Goal: Task Accomplishment & Management: Manage account settings

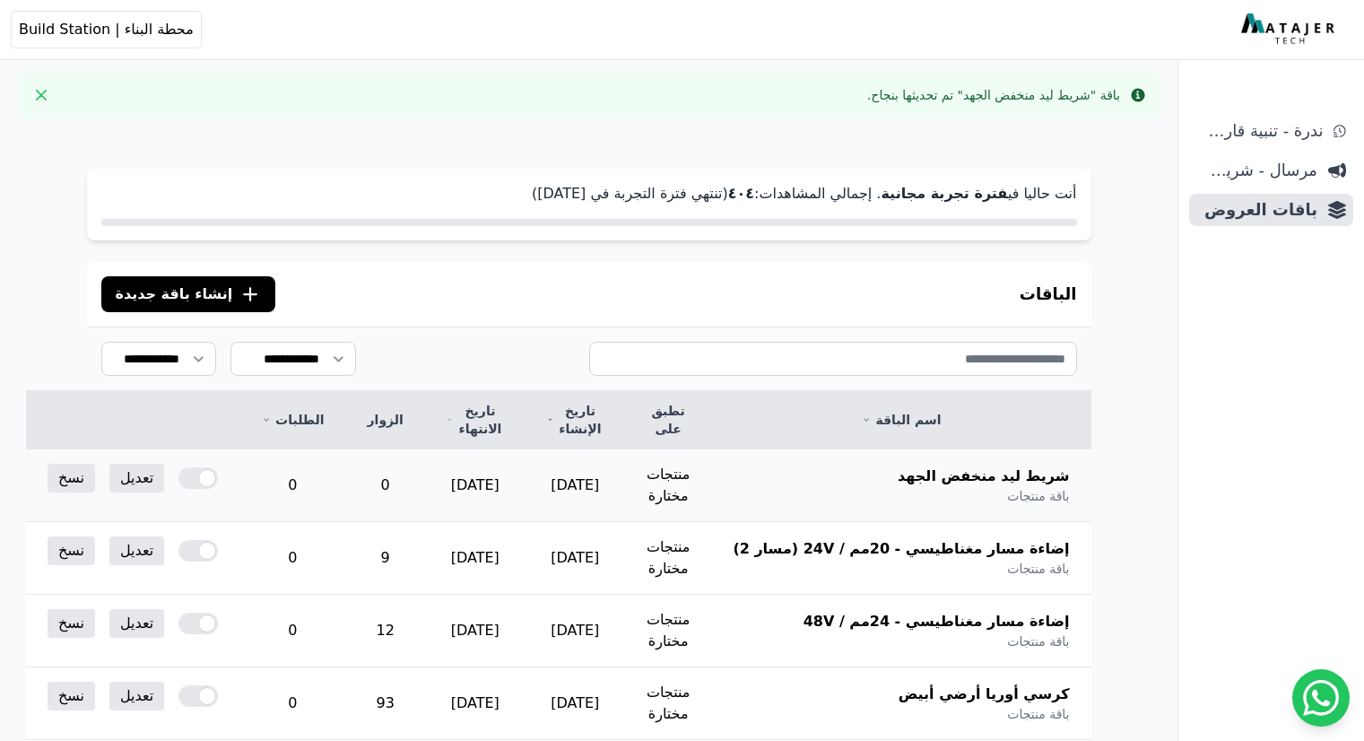
scroll to position [359, 0]
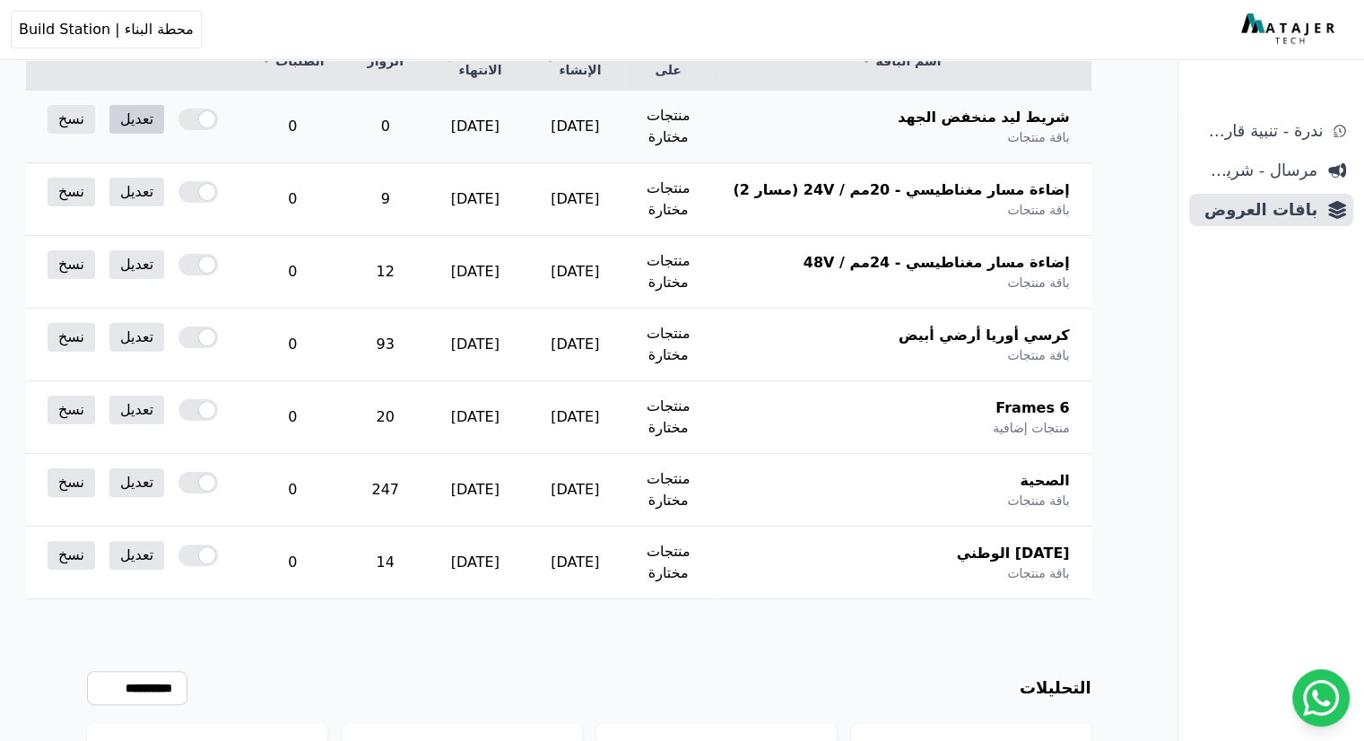
click at [164, 118] on link "تعديل" at bounding box center [136, 119] width 55 height 29
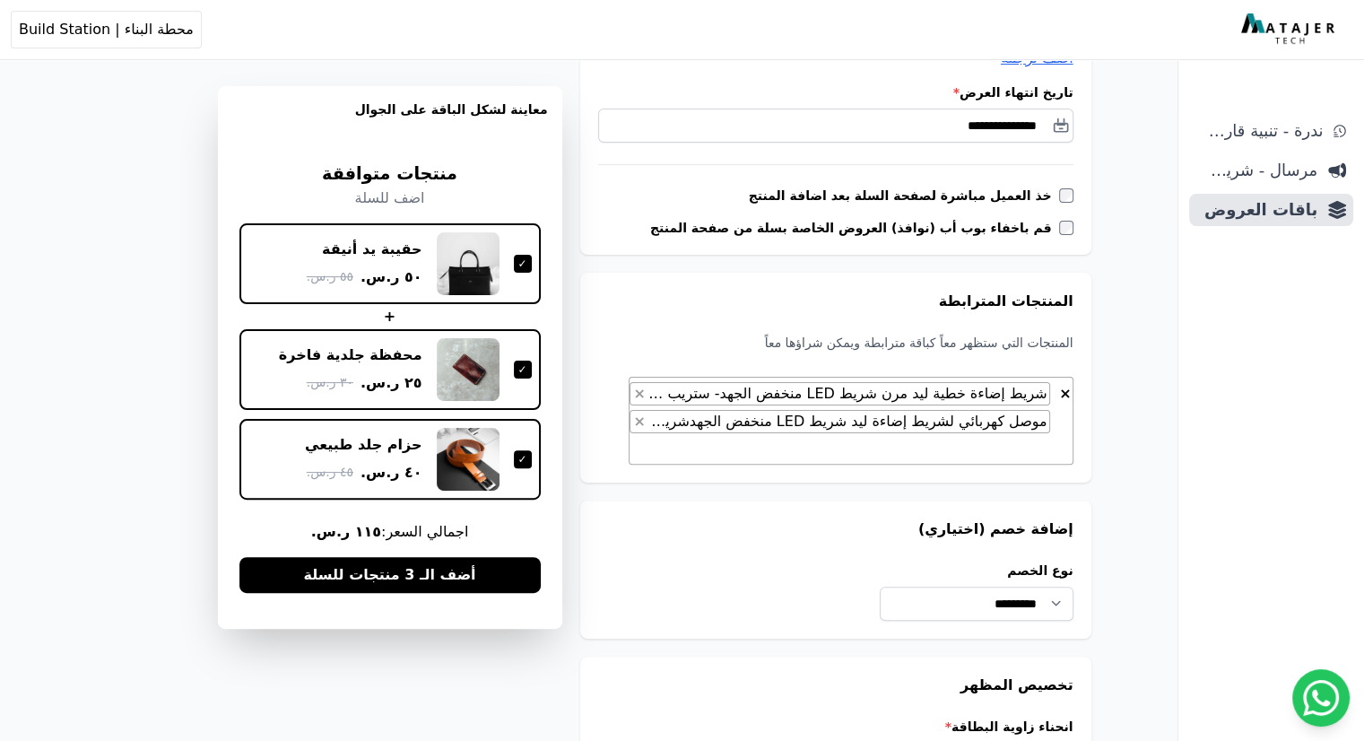
scroll to position [449, 0]
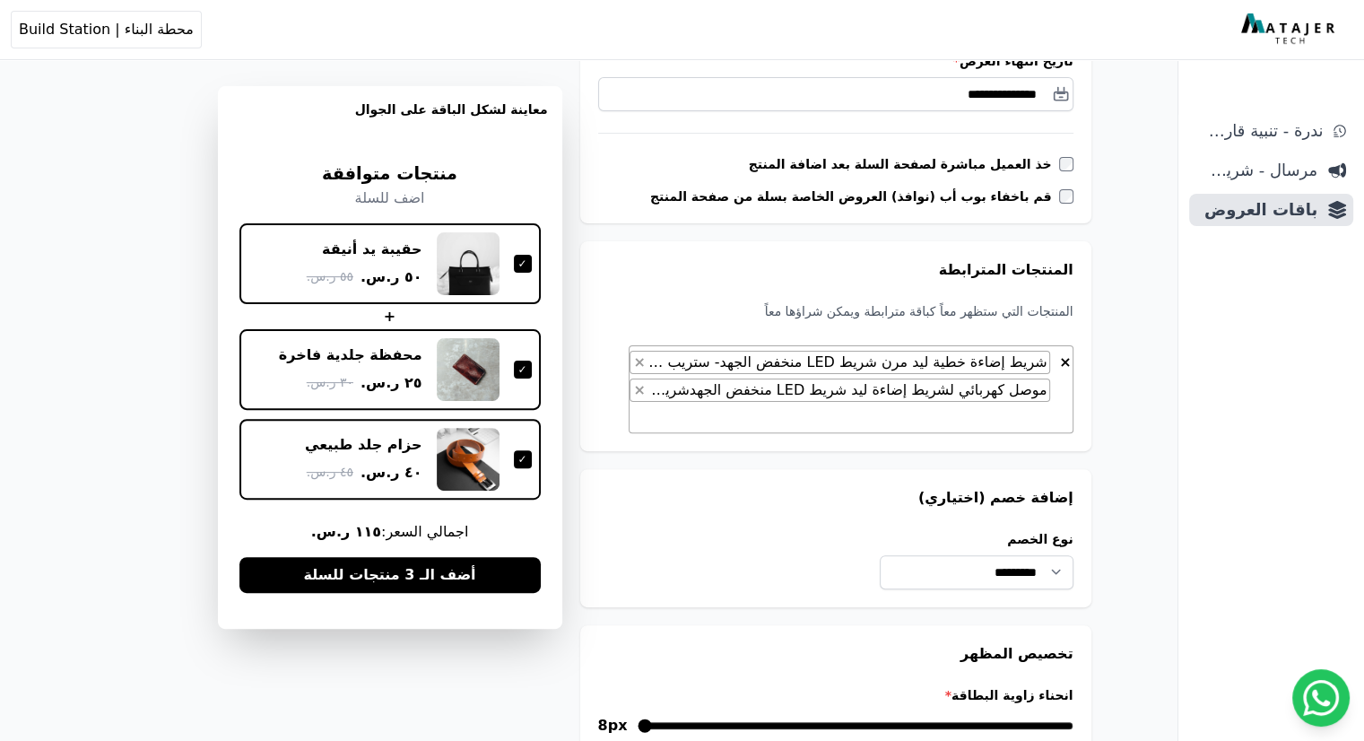
click at [680, 413] on span "× × شريط إضاءة خطية ليد مرن شريط LED منخفض الجهد- ستريب لايت (متلاحق) – 9واط/مت…" at bounding box center [851, 389] width 445 height 88
